Goal: Book appointment/travel/reservation

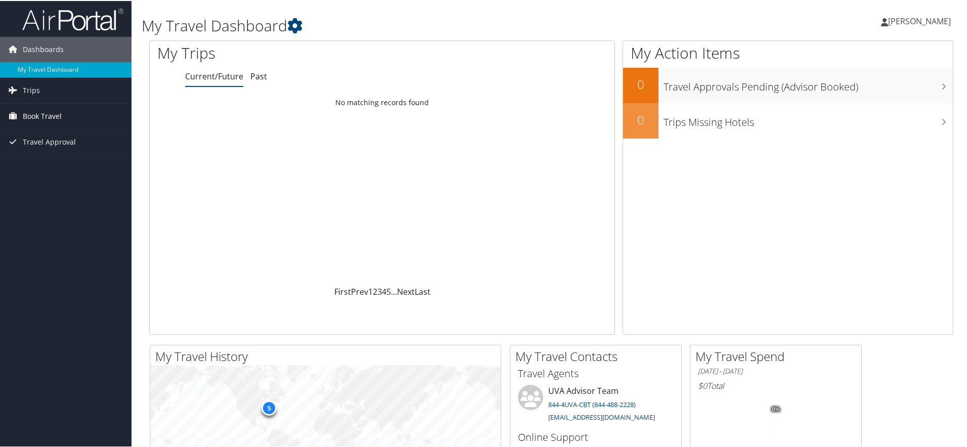
click at [47, 112] on span "Book Travel" at bounding box center [42, 115] width 39 height 25
click at [55, 165] on link "Book/Manage Online Trips" at bounding box center [66, 165] width 132 height 15
